Goal: Information Seeking & Learning: Find specific fact

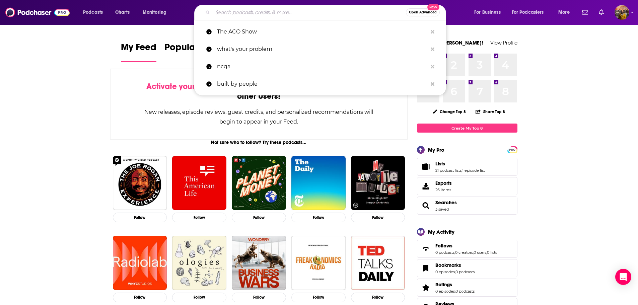
click at [239, 11] on input "Search podcasts, credits, & more..." at bounding box center [309, 12] width 193 height 11
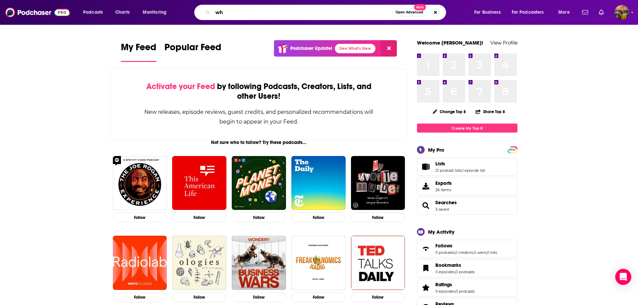
type input "w"
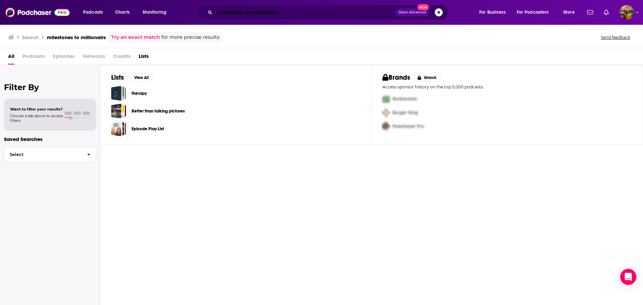
click at [286, 10] on input "milestones to millionairs" at bounding box center [305, 12] width 181 height 11
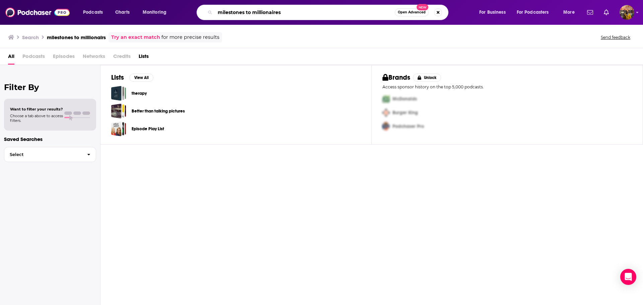
type input "milestones to millionaires"
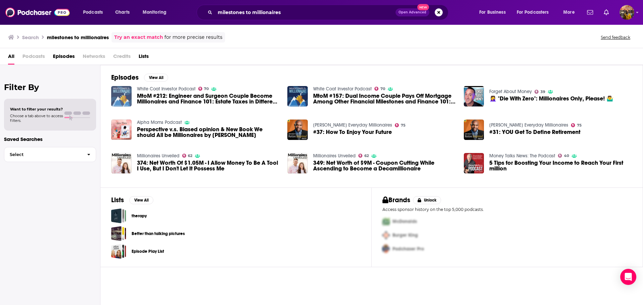
click at [124, 89] on img "MtoM #212: Engineer and Surgeon Couple Become Millionaires and Finance 101: Est…" at bounding box center [121, 96] width 20 height 20
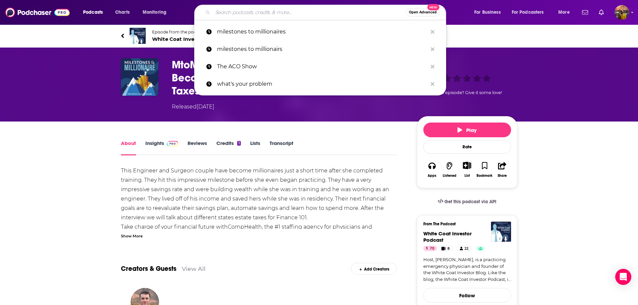
click at [234, 10] on input "Search podcasts, credits, & more..." at bounding box center [309, 12] width 193 height 11
click at [247, 29] on p "milestones to millionaires" at bounding box center [322, 31] width 210 height 17
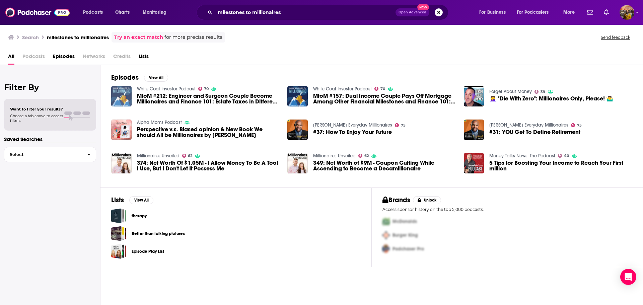
click at [121, 96] on img "MtoM #212: Engineer and Surgeon Couple Become Millionaires and Finance 101: Est…" at bounding box center [121, 96] width 20 height 20
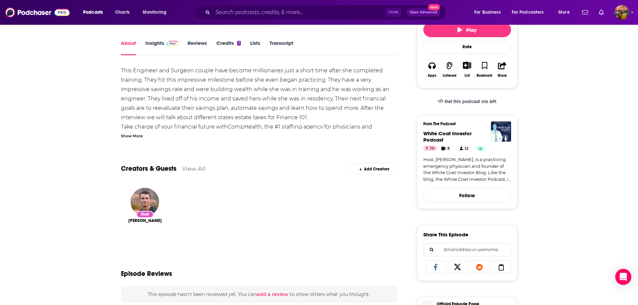
scroll to position [46, 0]
